Goal: Task Accomplishment & Management: Use online tool/utility

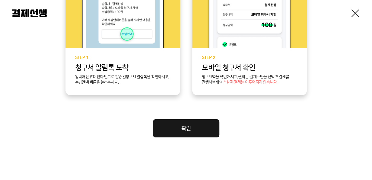
click at [174, 134] on link "확인" at bounding box center [186, 128] width 66 height 18
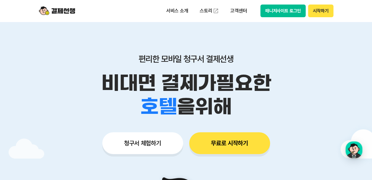
scroll to position [60, 0]
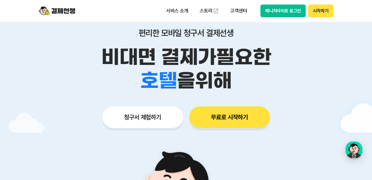
click at [159, 123] on button "청구서 체험하기" at bounding box center [142, 117] width 81 height 22
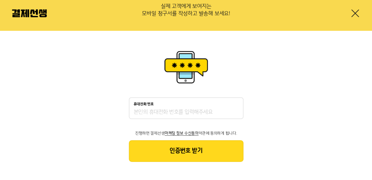
click at [168, 113] on input "휴대전화 번호" at bounding box center [186, 112] width 105 height 7
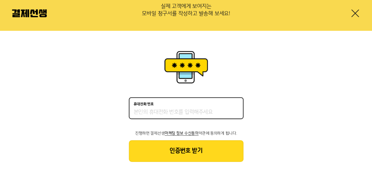
click at [164, 115] on input "휴대전화 번호" at bounding box center [186, 112] width 105 height 7
click at [294, 114] on div "휴대전화 번호 진행하면 결제선생 마케팅 정보 수신동의 약관에 동의하게 됩니다. 인증번호 받기" at bounding box center [186, 105] width 372 height 149
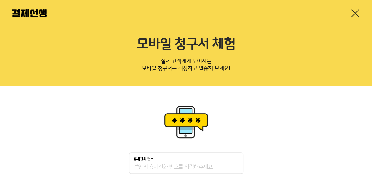
click at [360, 13] on link at bounding box center [356, 13] width 10 height 10
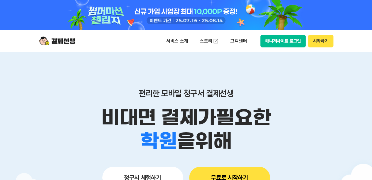
click at [292, 40] on button "매니저사이트 로그인" at bounding box center [284, 41] width 46 height 13
